Goal: Information Seeking & Learning: Find specific fact

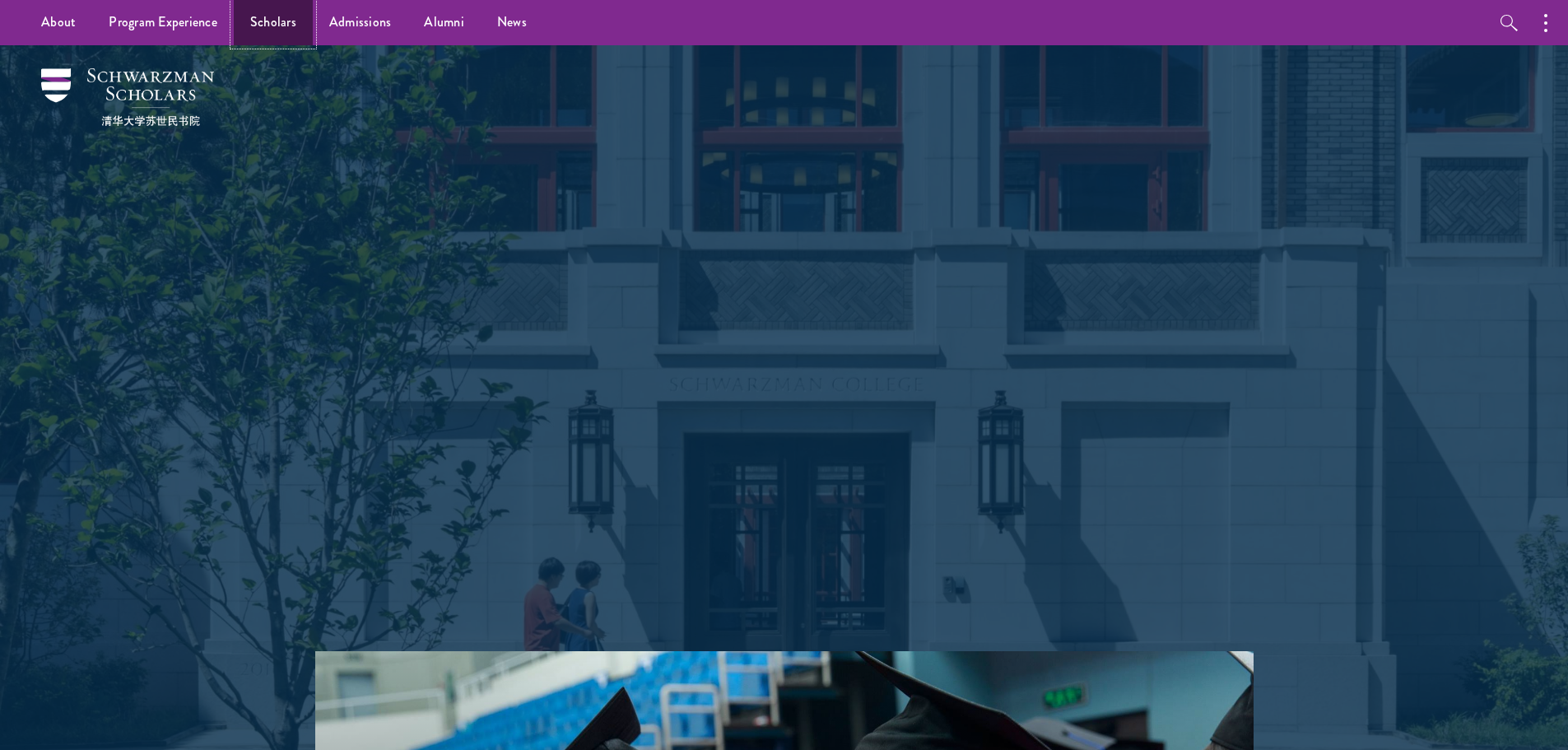
click at [290, 30] on link "Scholars" at bounding box center [273, 23] width 79 height 45
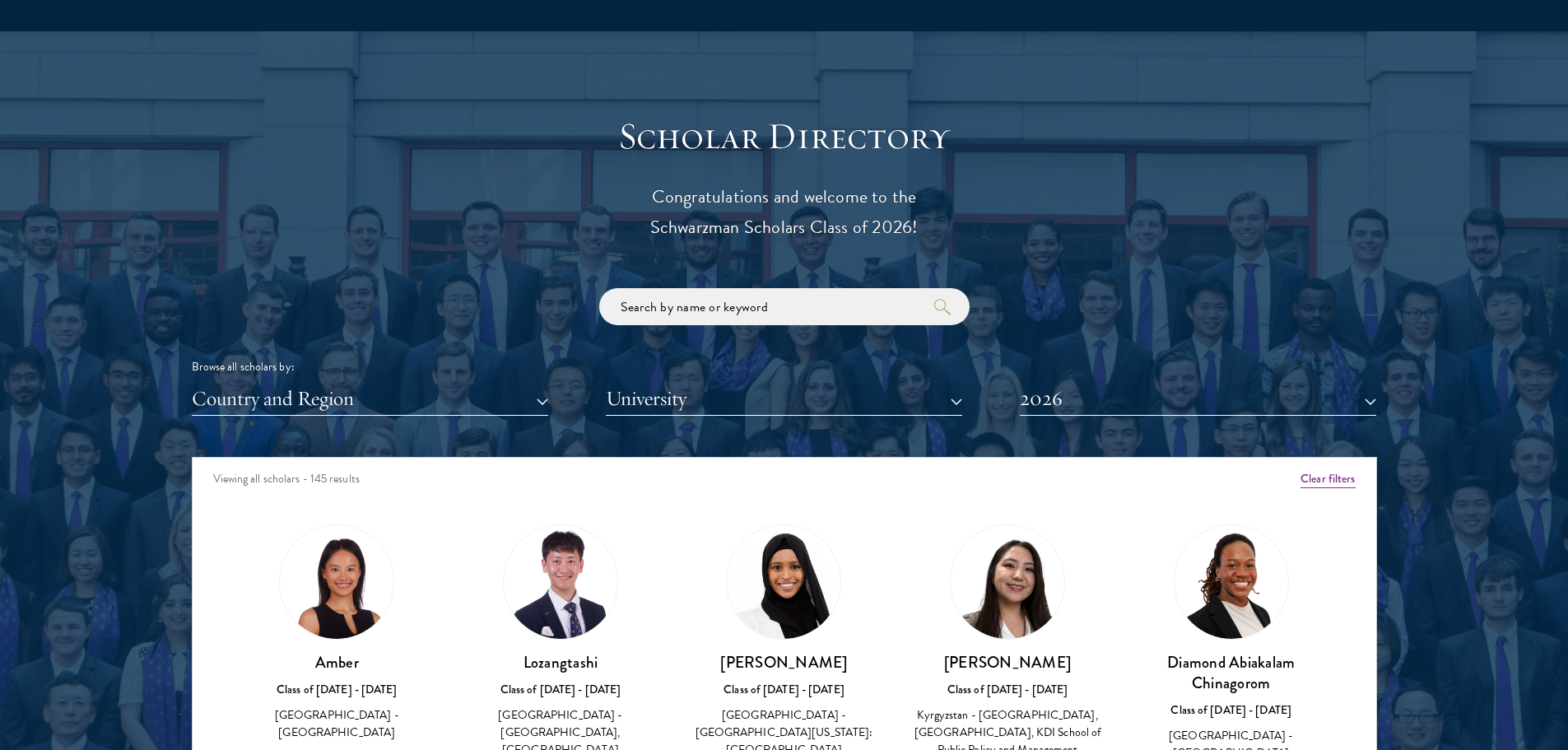
scroll to position [1894, 0]
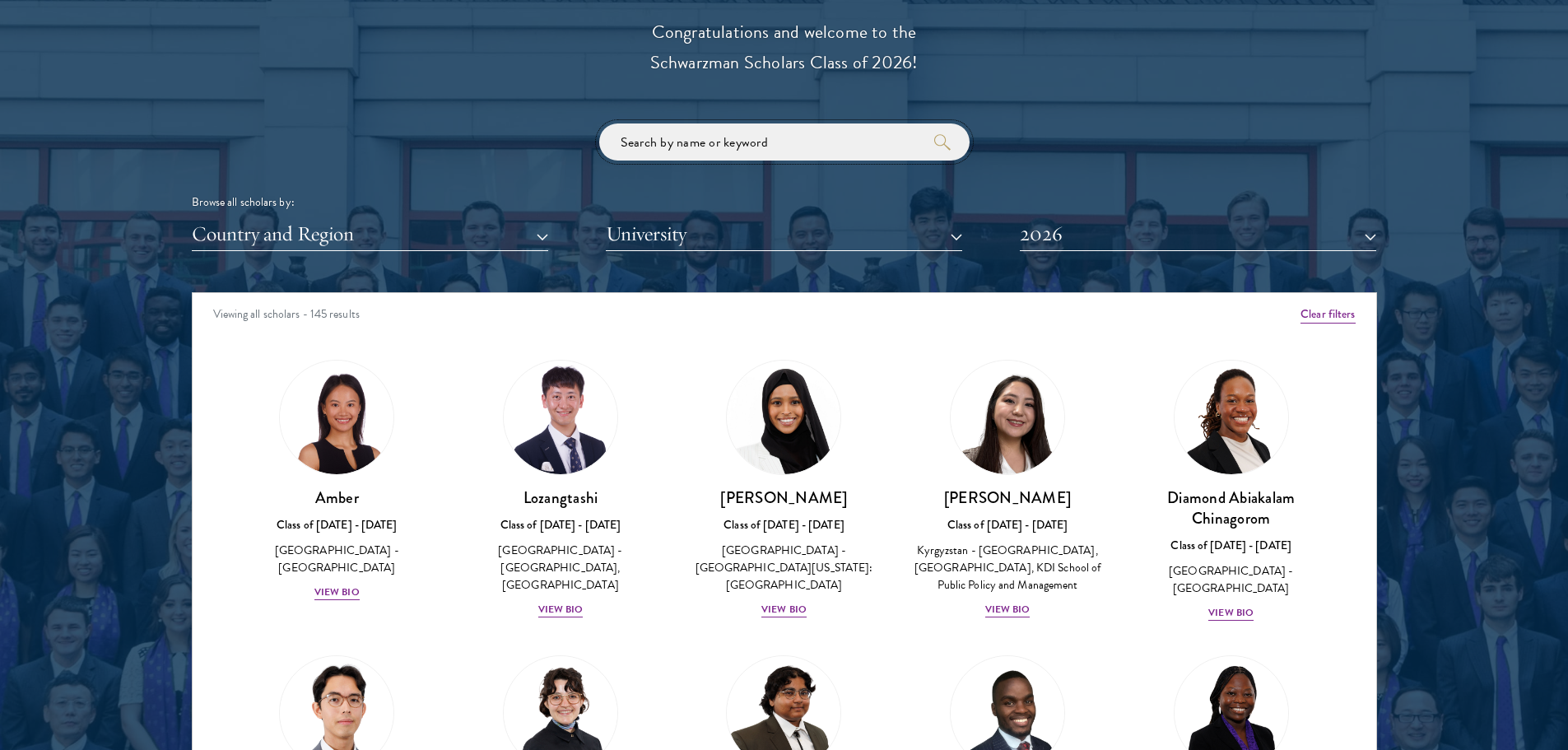
click at [737, 134] on input "search" at bounding box center [784, 142] width 370 height 37
type input "[PERSON_NAME]"
click button "submit" at bounding box center [0, 0] width 0 height 0
